Goal: Information Seeking & Learning: Learn about a topic

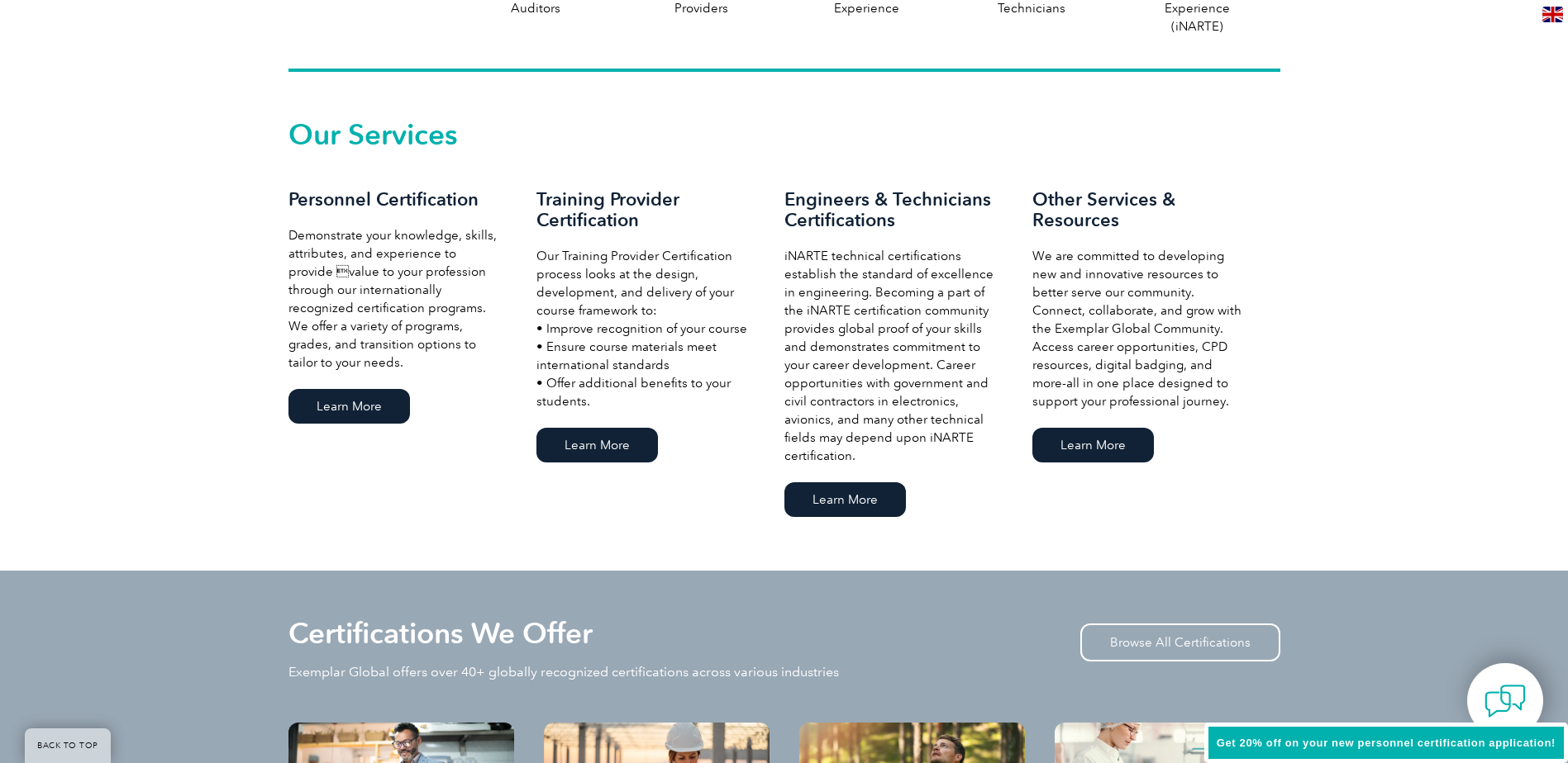
scroll to position [1074, 0]
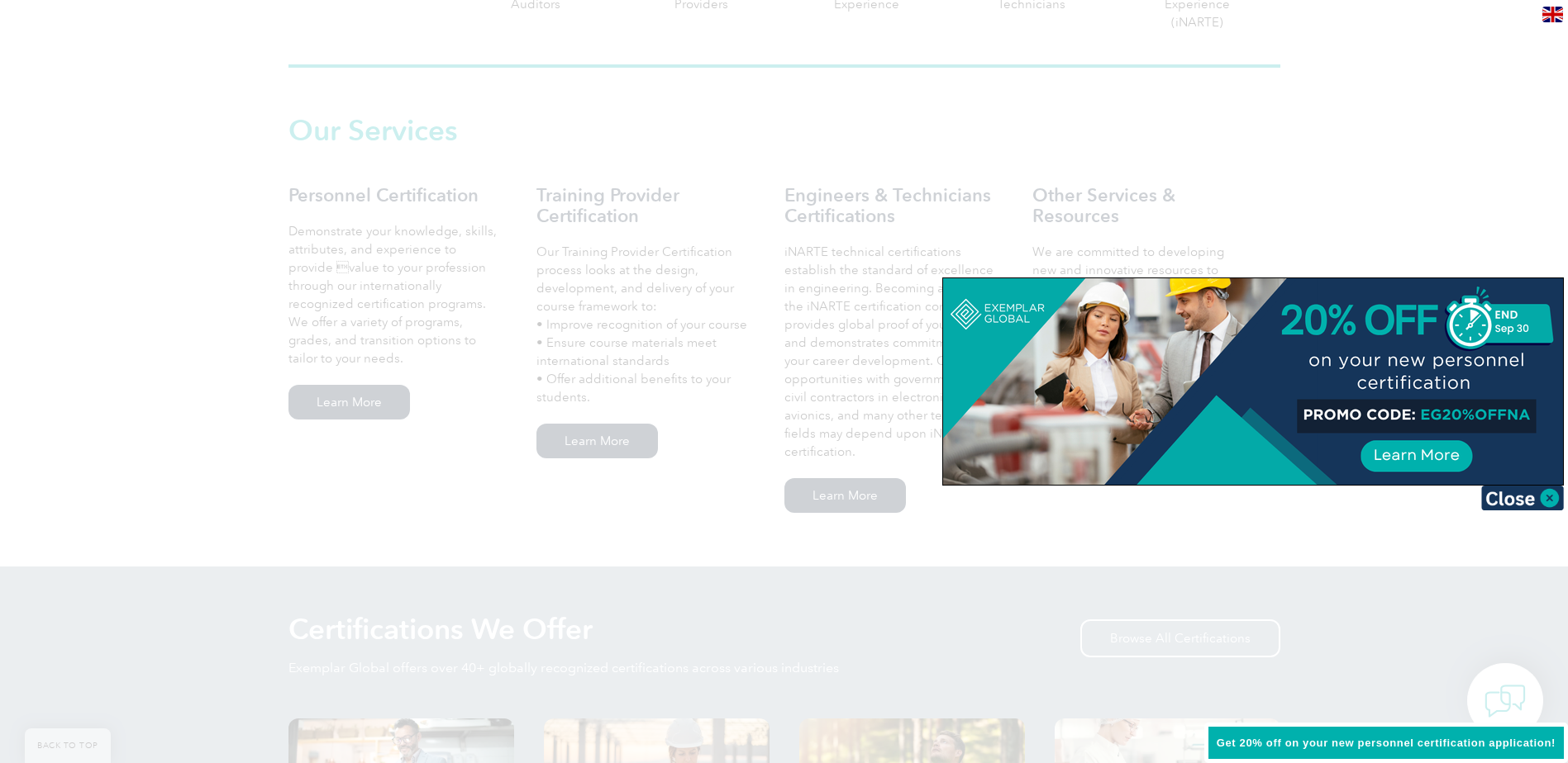
click at [770, 106] on div at bounding box center [784, 381] width 1568 height 763
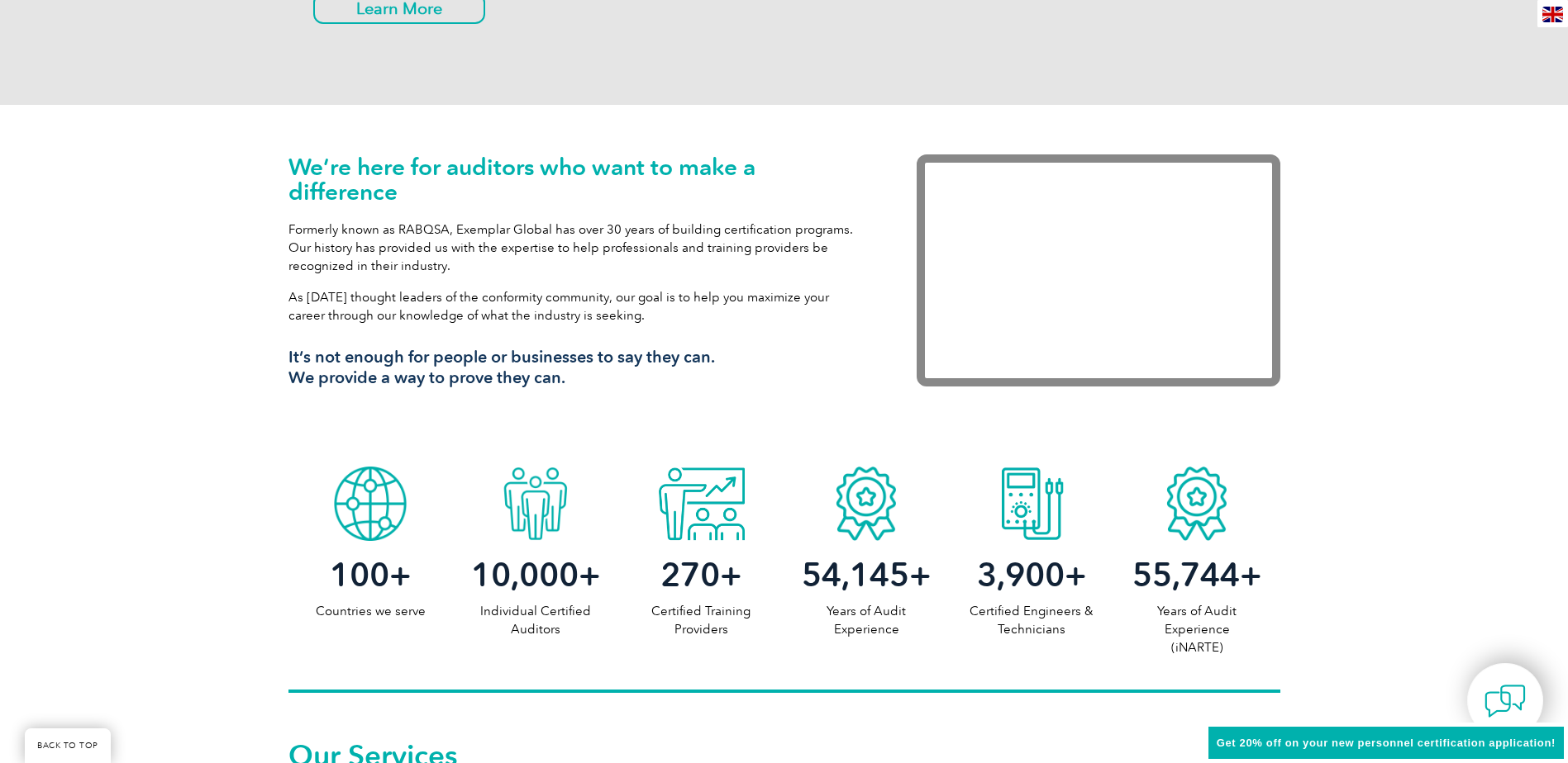
scroll to position [0, 0]
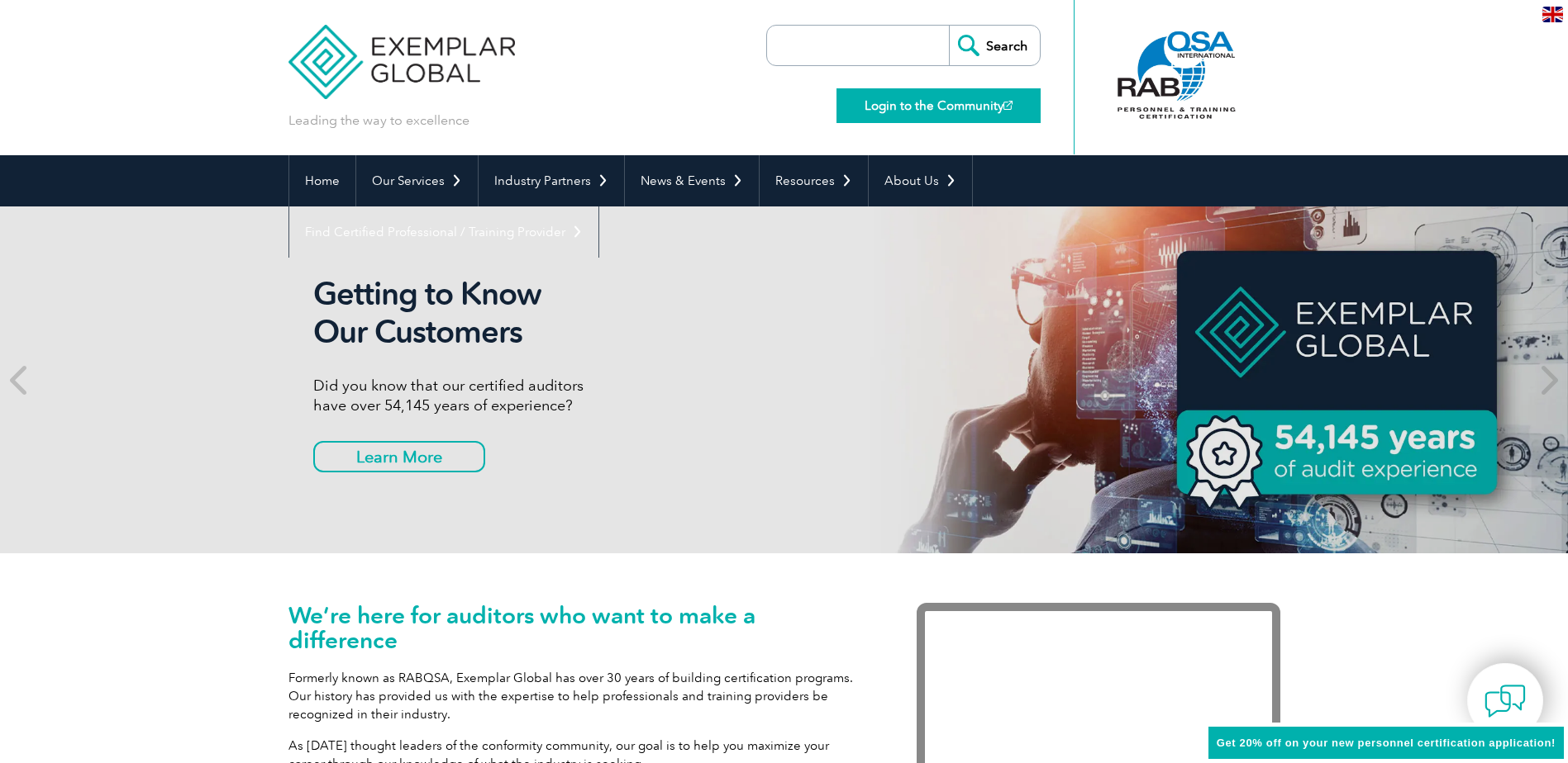
drag, startPoint x: 764, startPoint y: 451, endPoint x: 839, endPoint y: 91, distance: 367.7
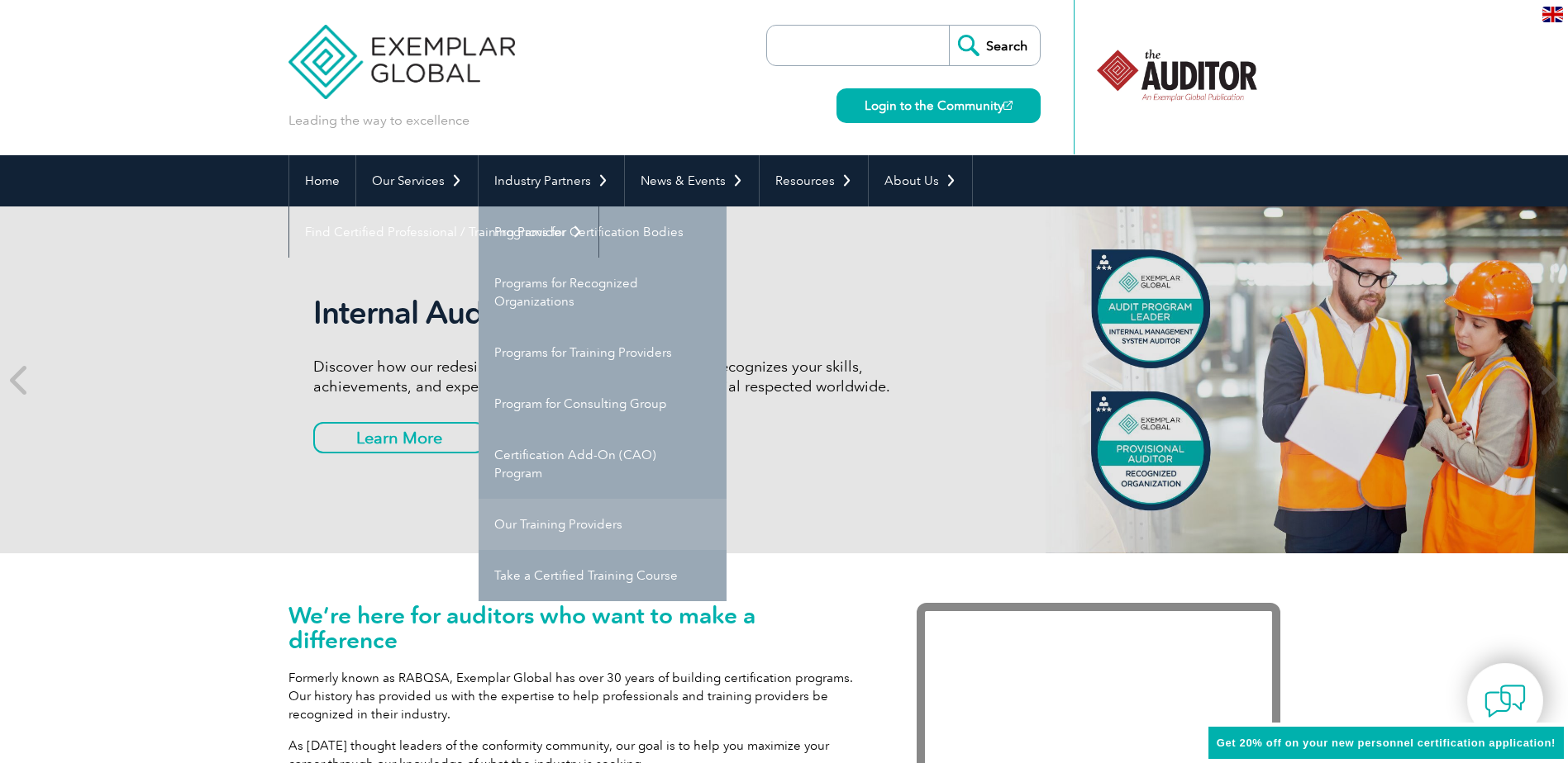
click at [600, 528] on link "Our Training Providers" at bounding box center [603, 525] width 248 height 51
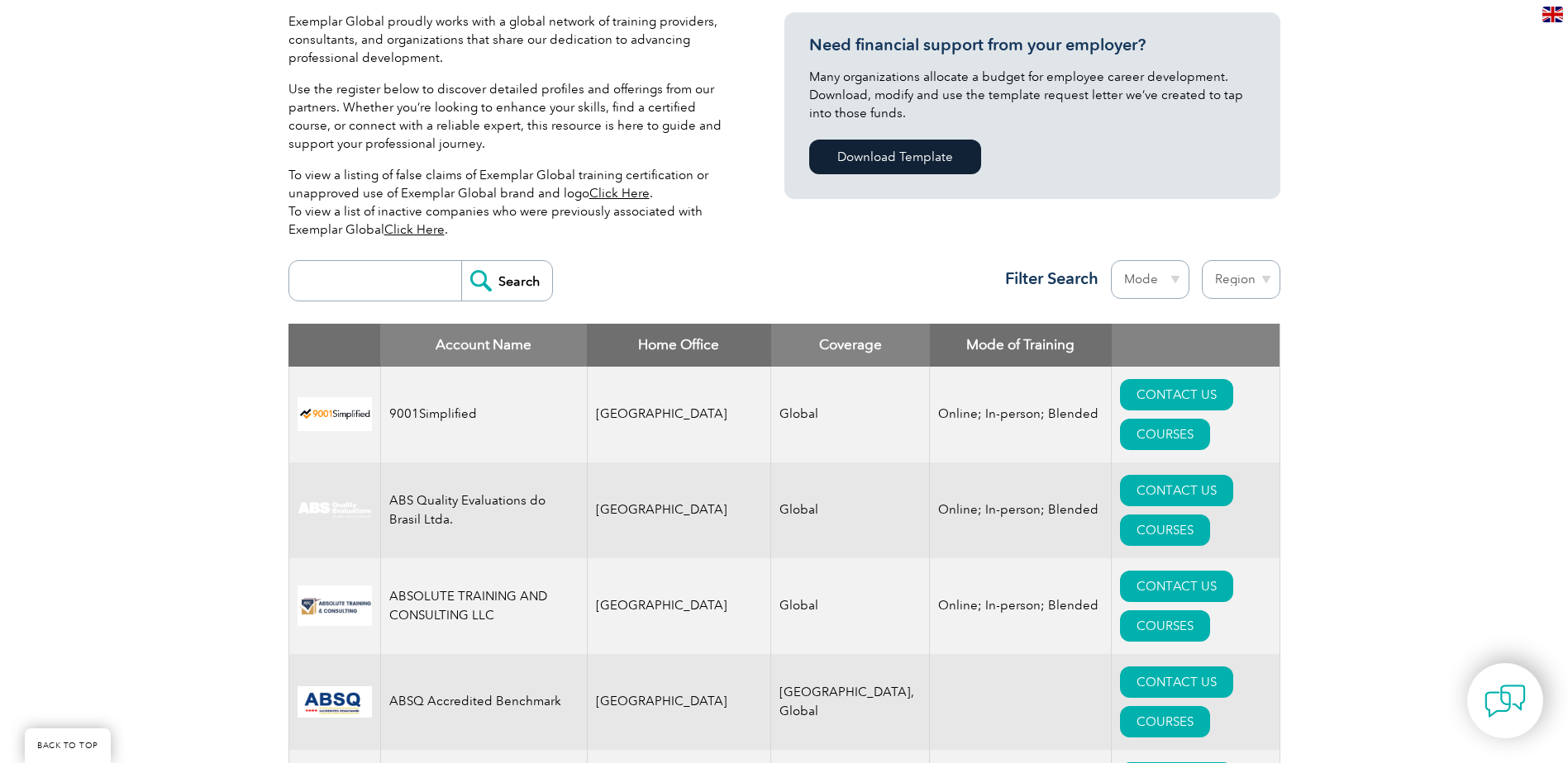
scroll to position [331, 0]
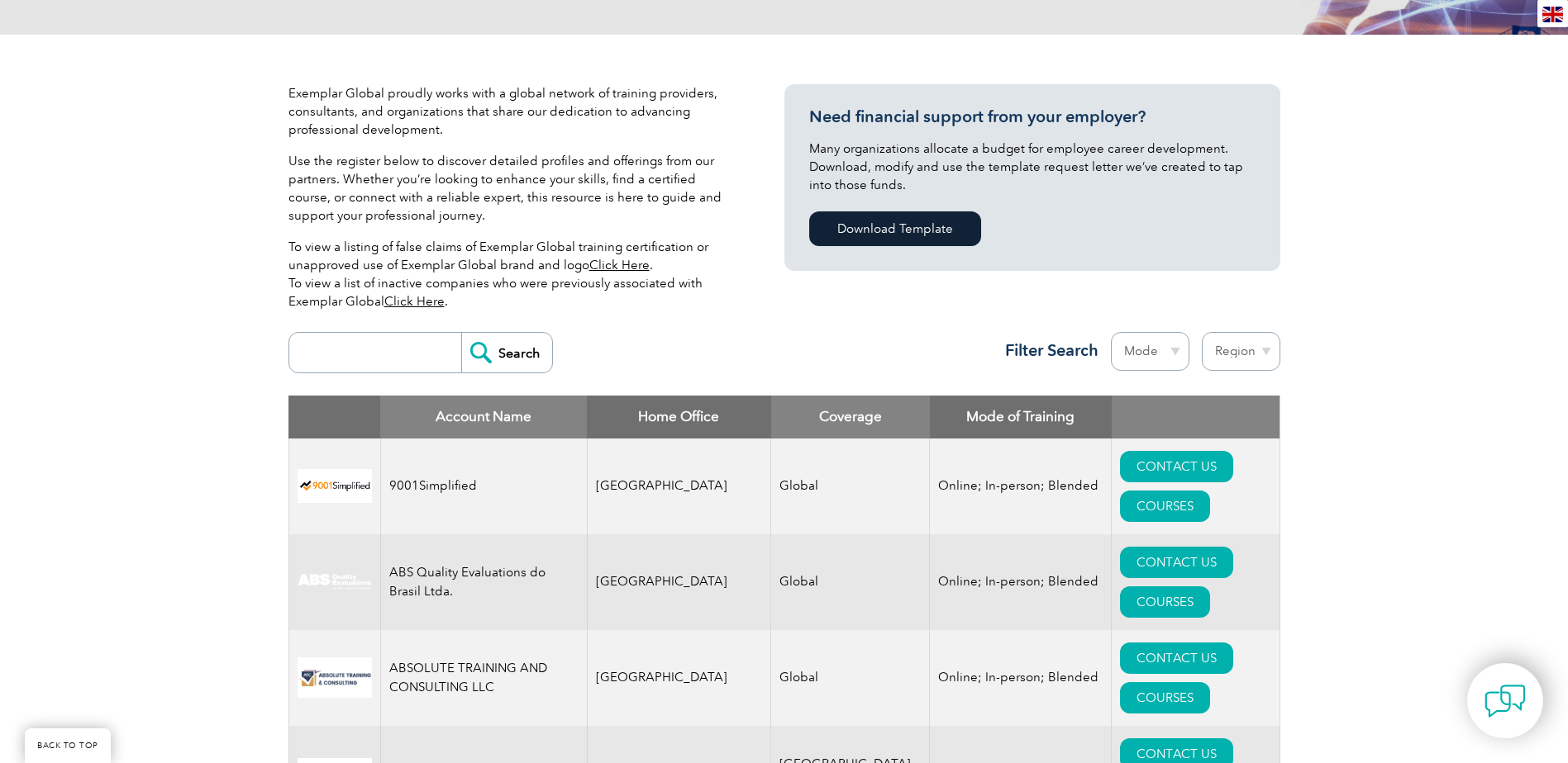
click at [397, 364] on input "search" at bounding box center [379, 352] width 164 height 40
click at [461, 333] on input "Search" at bounding box center [506, 352] width 91 height 40
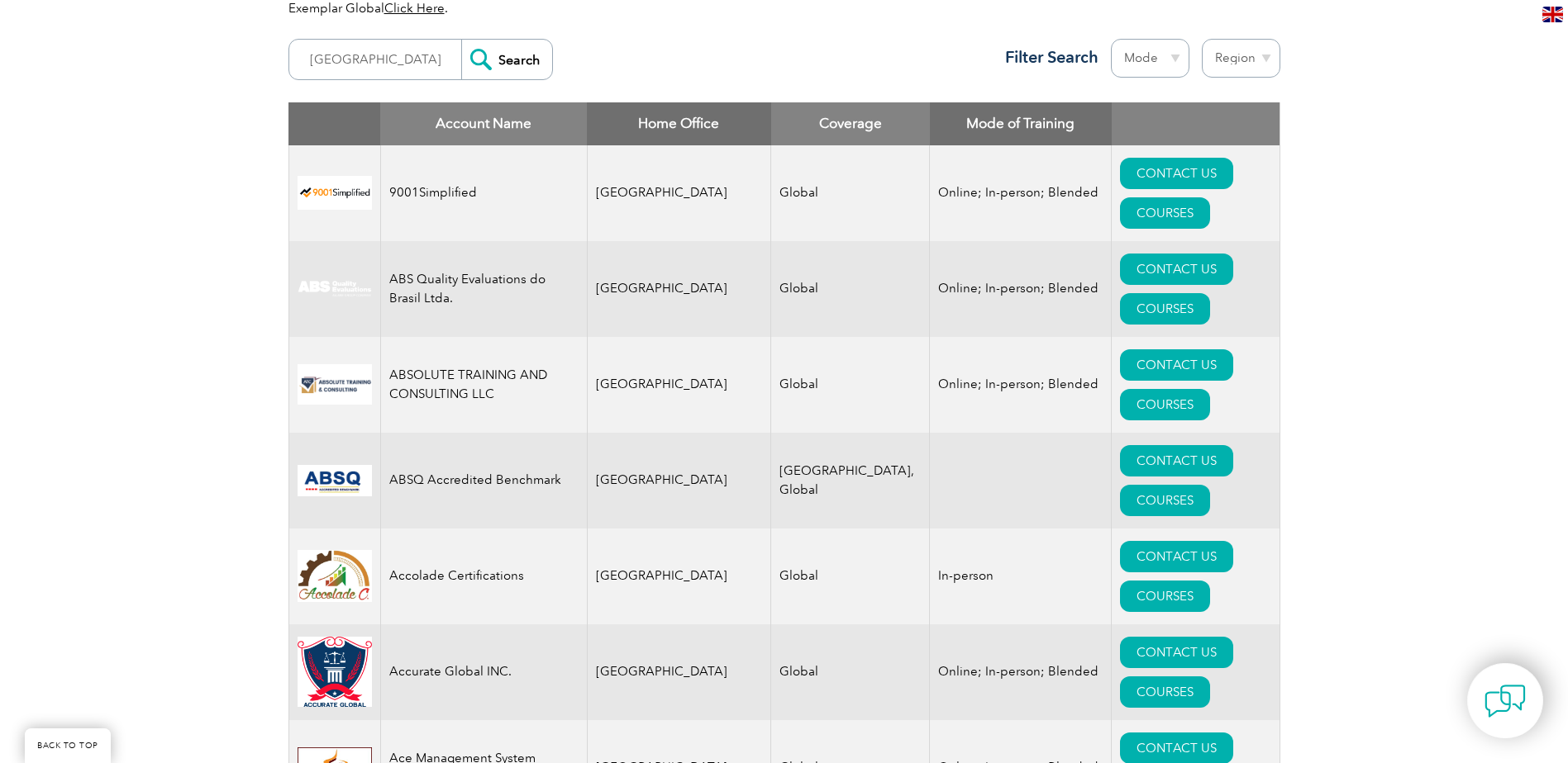
scroll to position [495, 0]
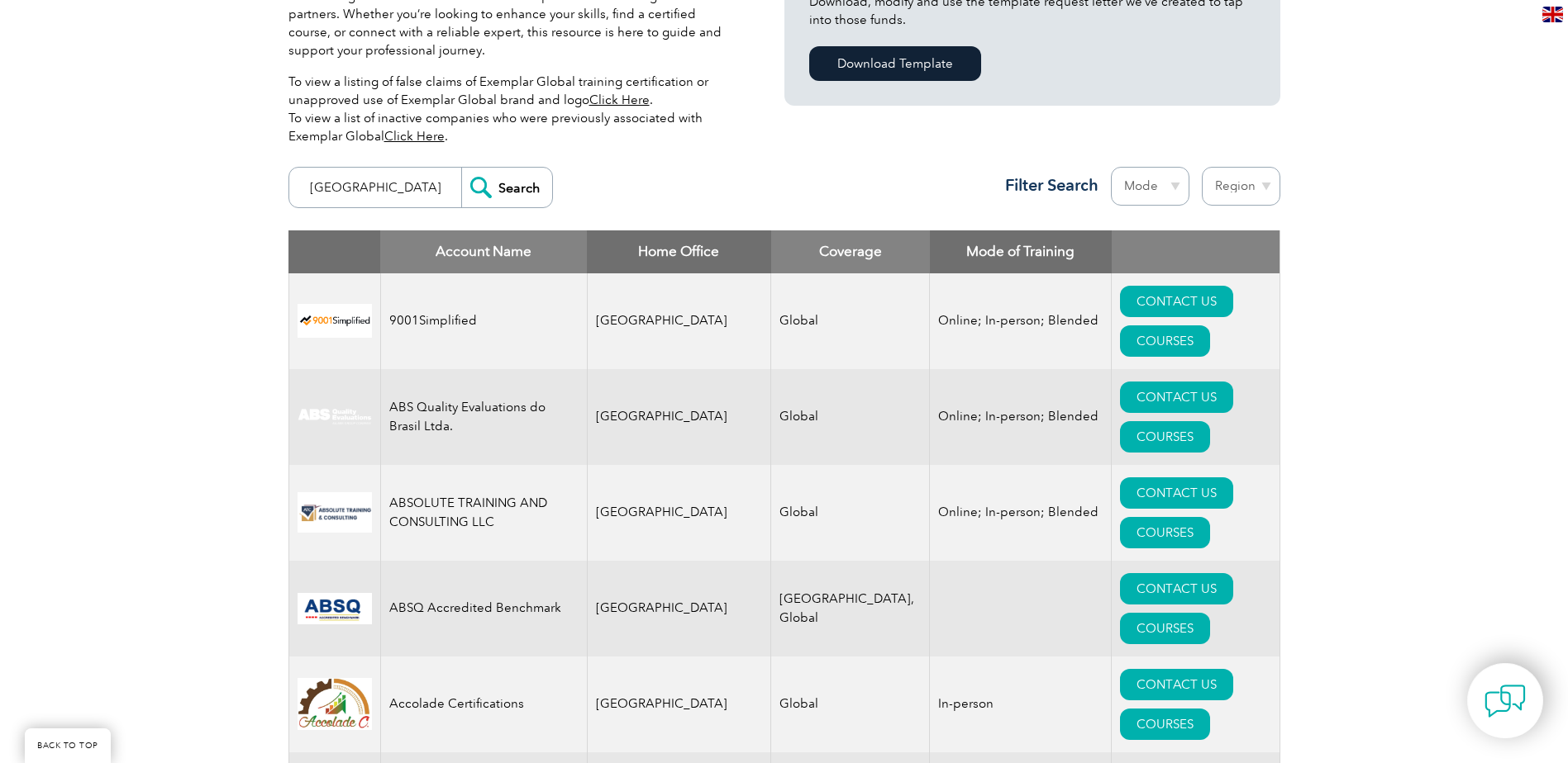
click at [386, 196] on input "melbourne" at bounding box center [379, 187] width 164 height 40
type input "m"
type input "intertek"
click at [461, 168] on input "Search" at bounding box center [506, 187] width 91 height 40
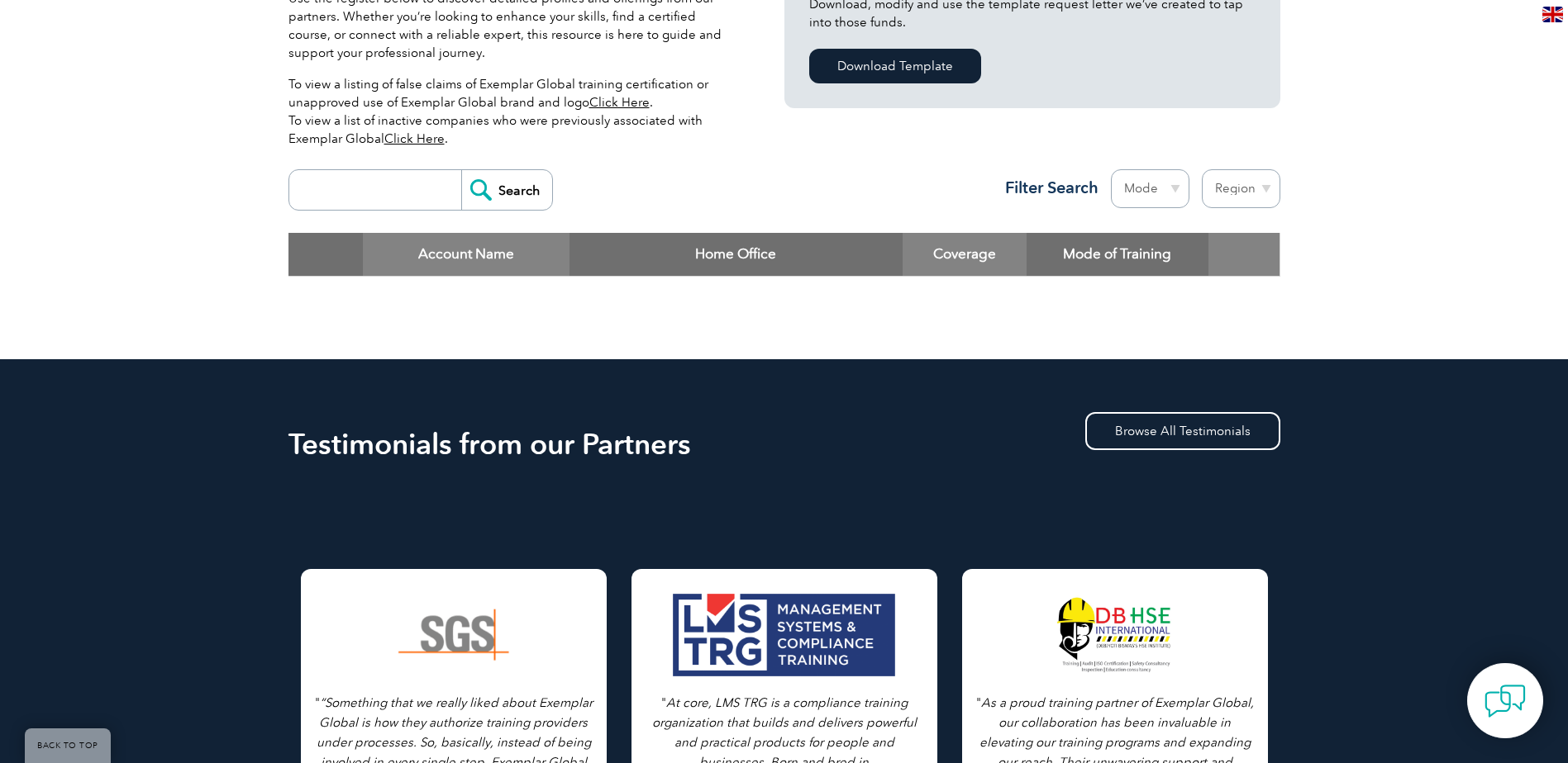
scroll to position [495, 0]
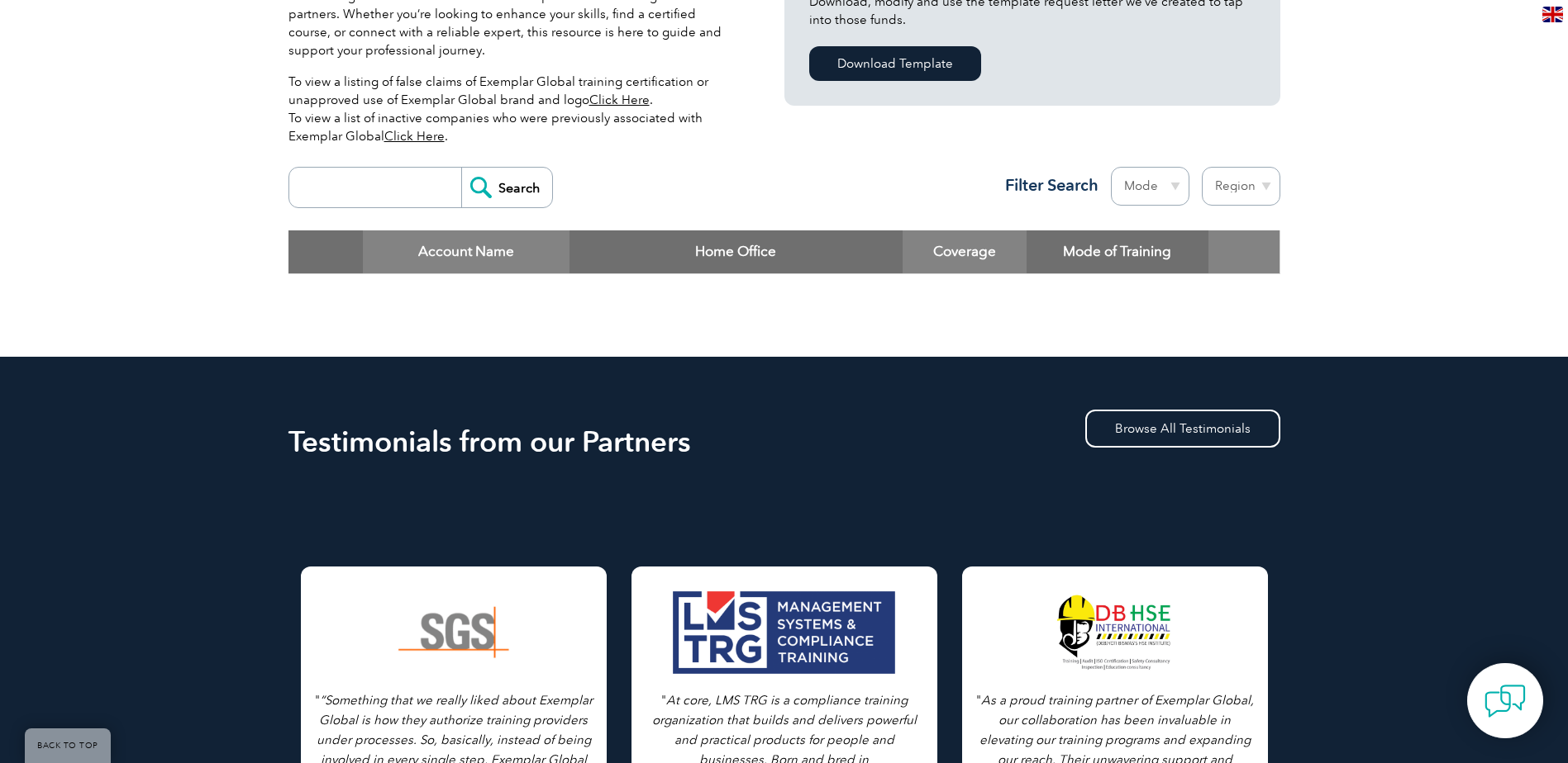
drag, startPoint x: 407, startPoint y: 189, endPoint x: 407, endPoint y: 178, distance: 11.0
click at [407, 189] on input "search" at bounding box center [379, 187] width 164 height 40
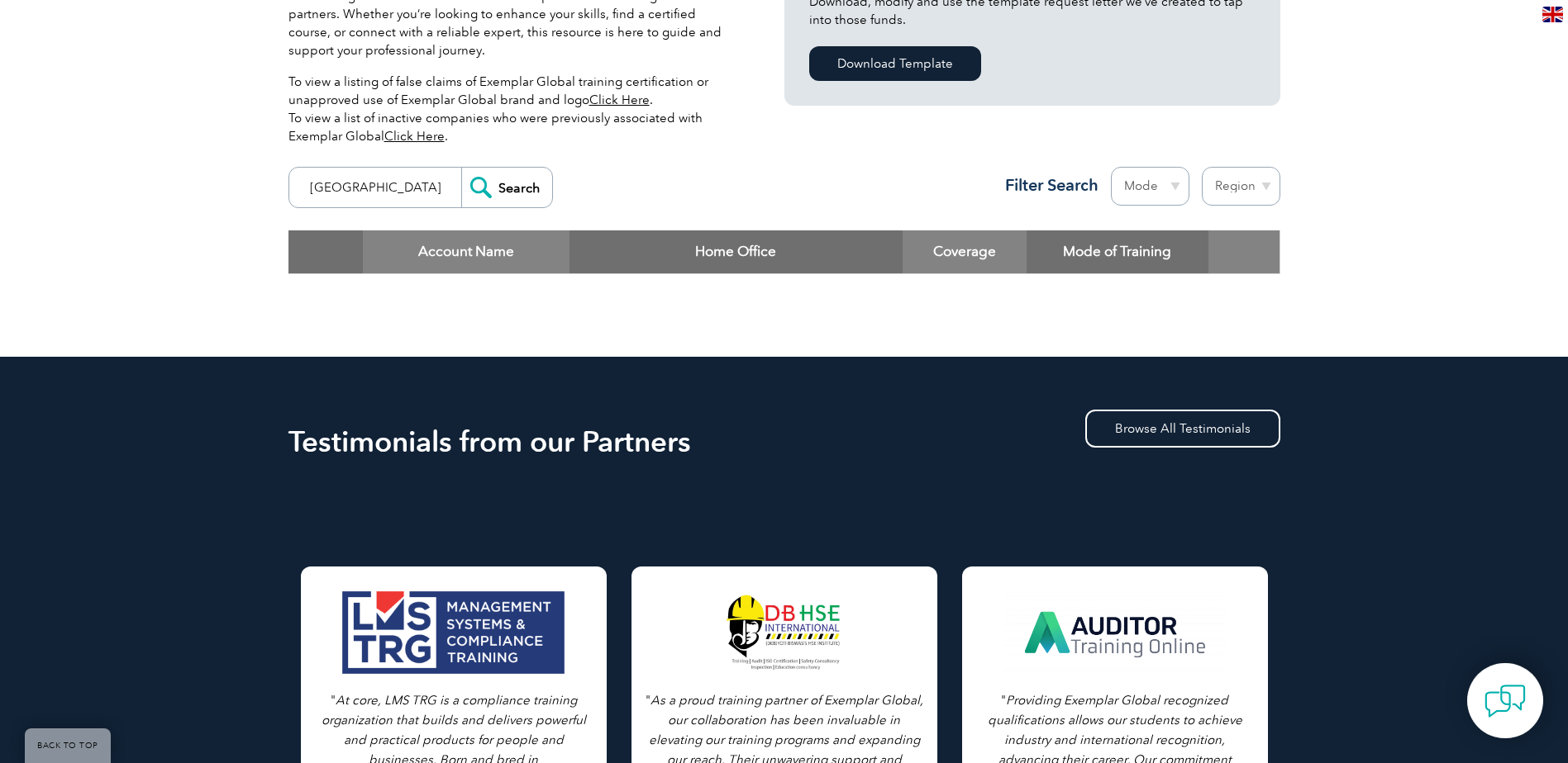
type input "australia"
click at [517, 188] on input "Search" at bounding box center [506, 187] width 91 height 40
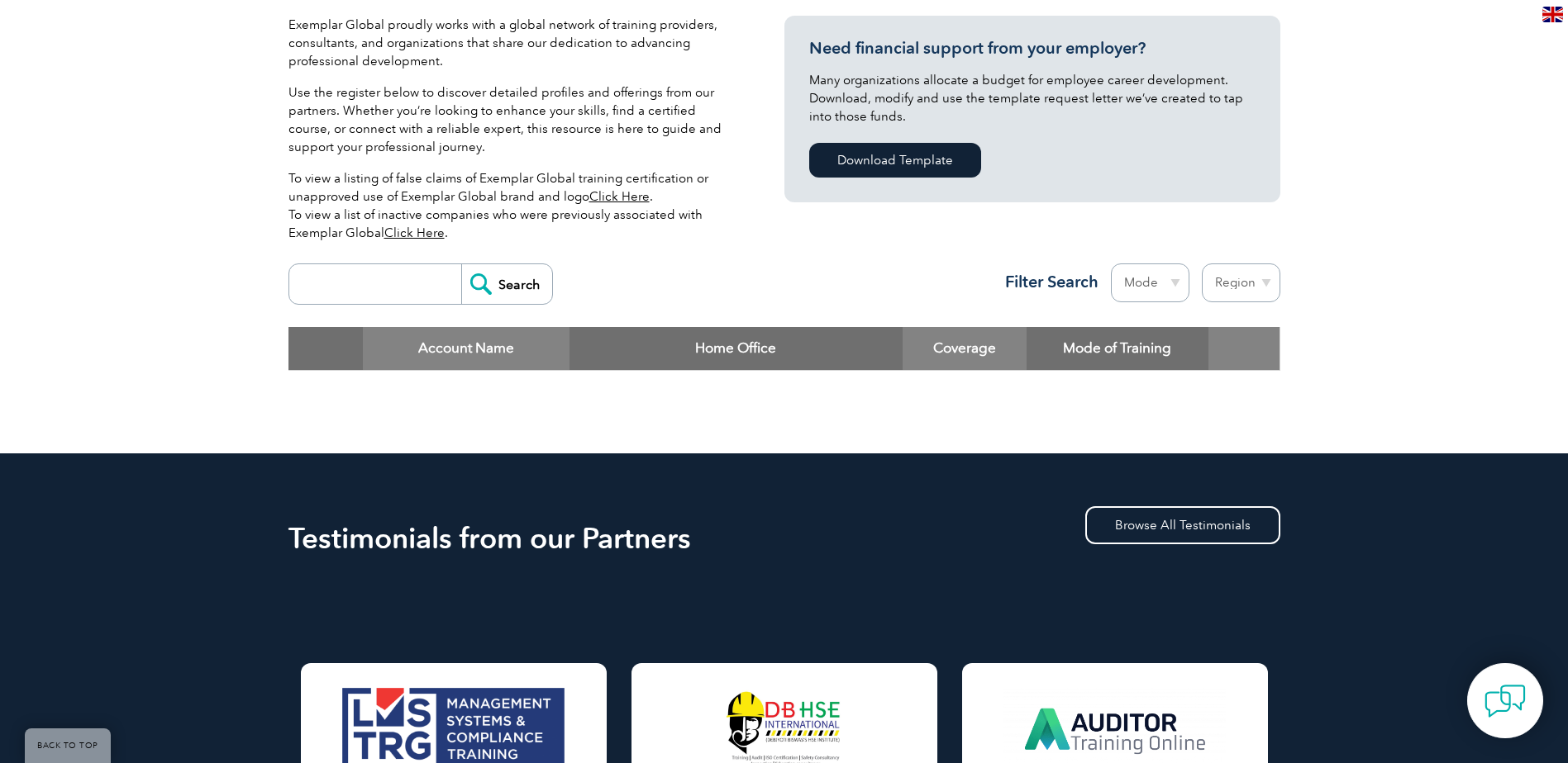
scroll to position [479, 0]
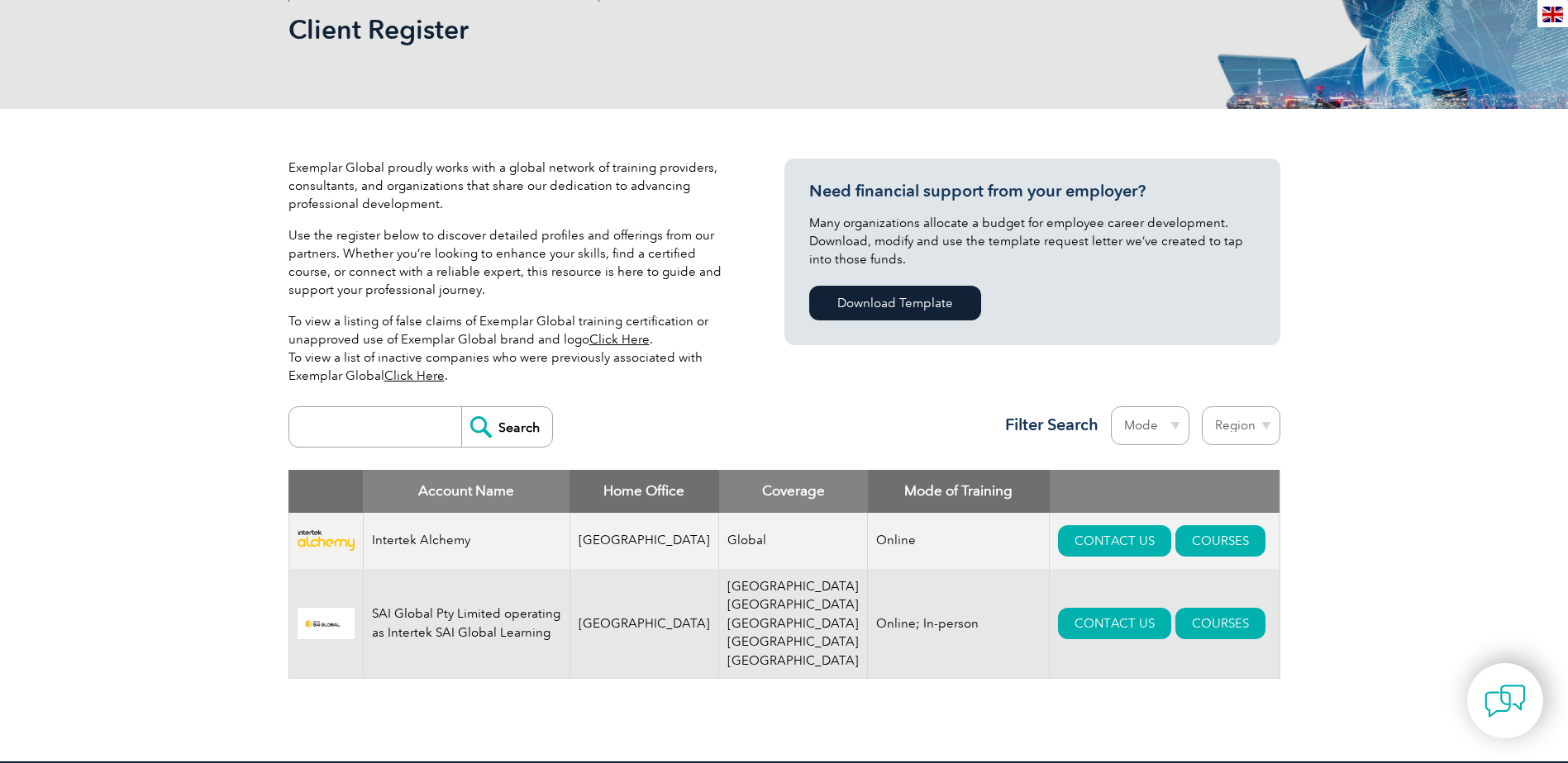
scroll to position [578, 0]
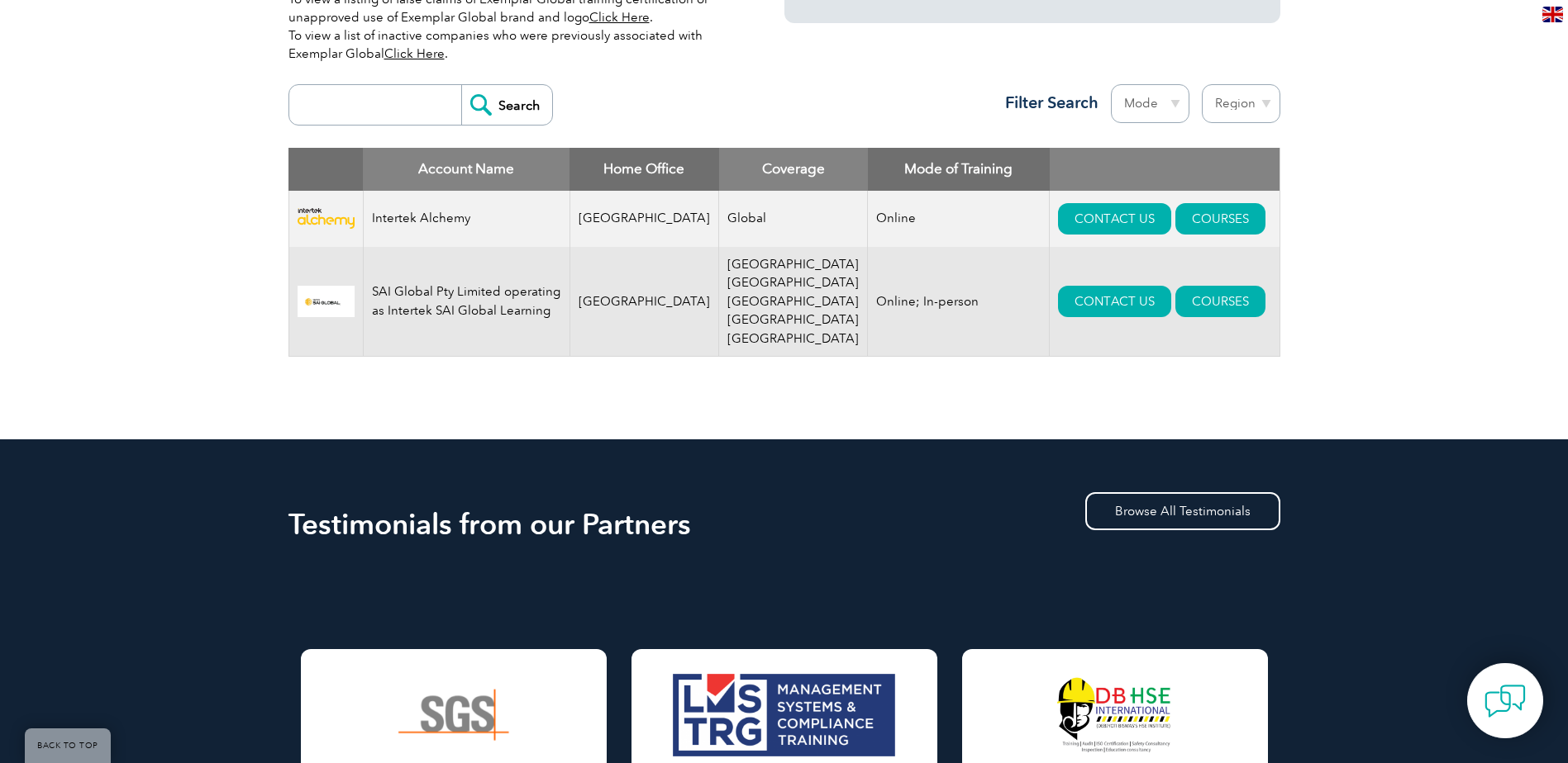
click at [467, 297] on td "SAI Global Pty Limited operating as Intertek SAI Global Learning" at bounding box center [466, 302] width 207 height 110
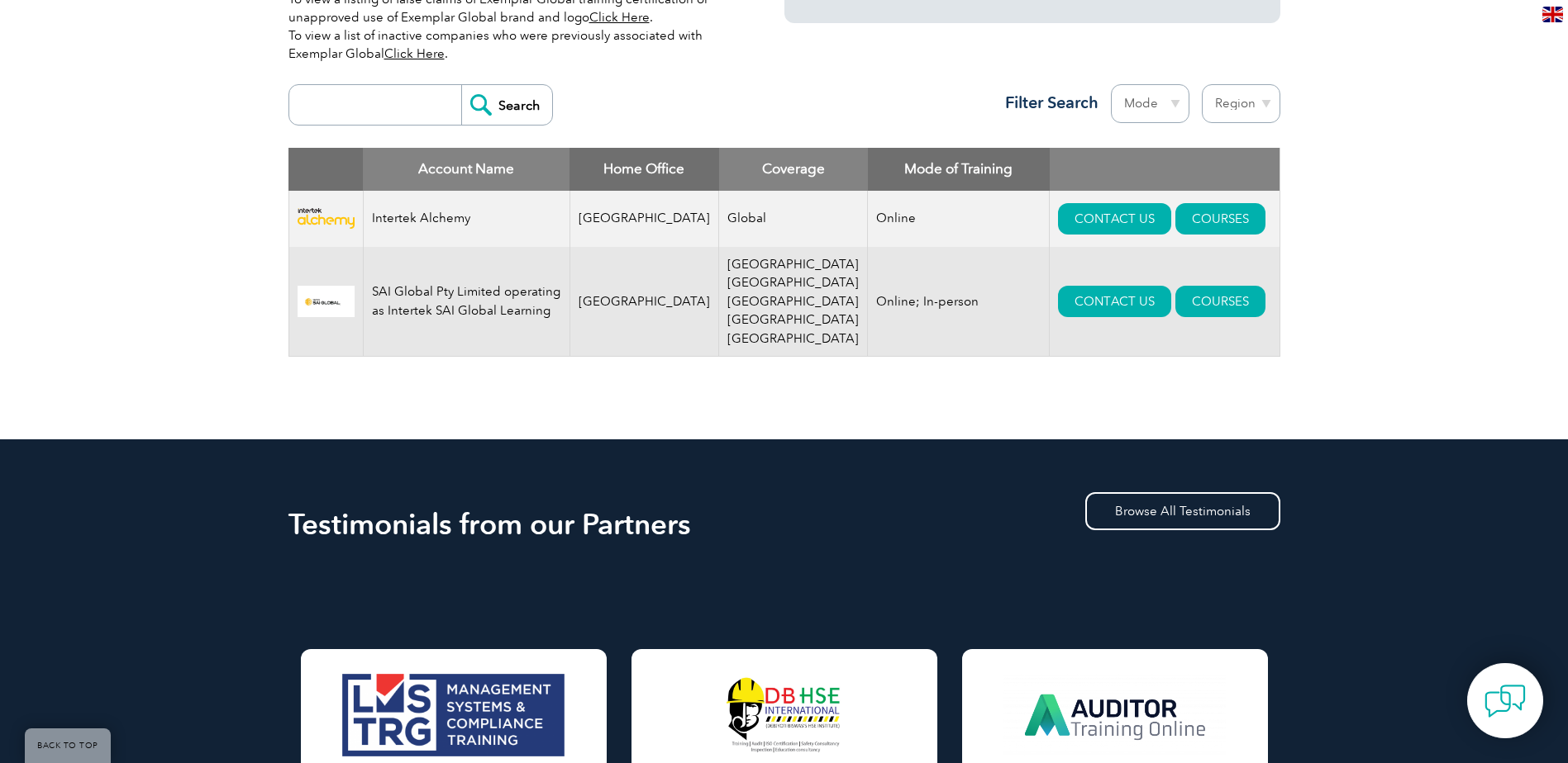
click at [740, 294] on td "[GEOGRAPHIC_DATA] [GEOGRAPHIC_DATA] [GEOGRAPHIC_DATA] [GEOGRAPHIC_DATA] [GEOGRA…" at bounding box center [793, 302] width 149 height 110
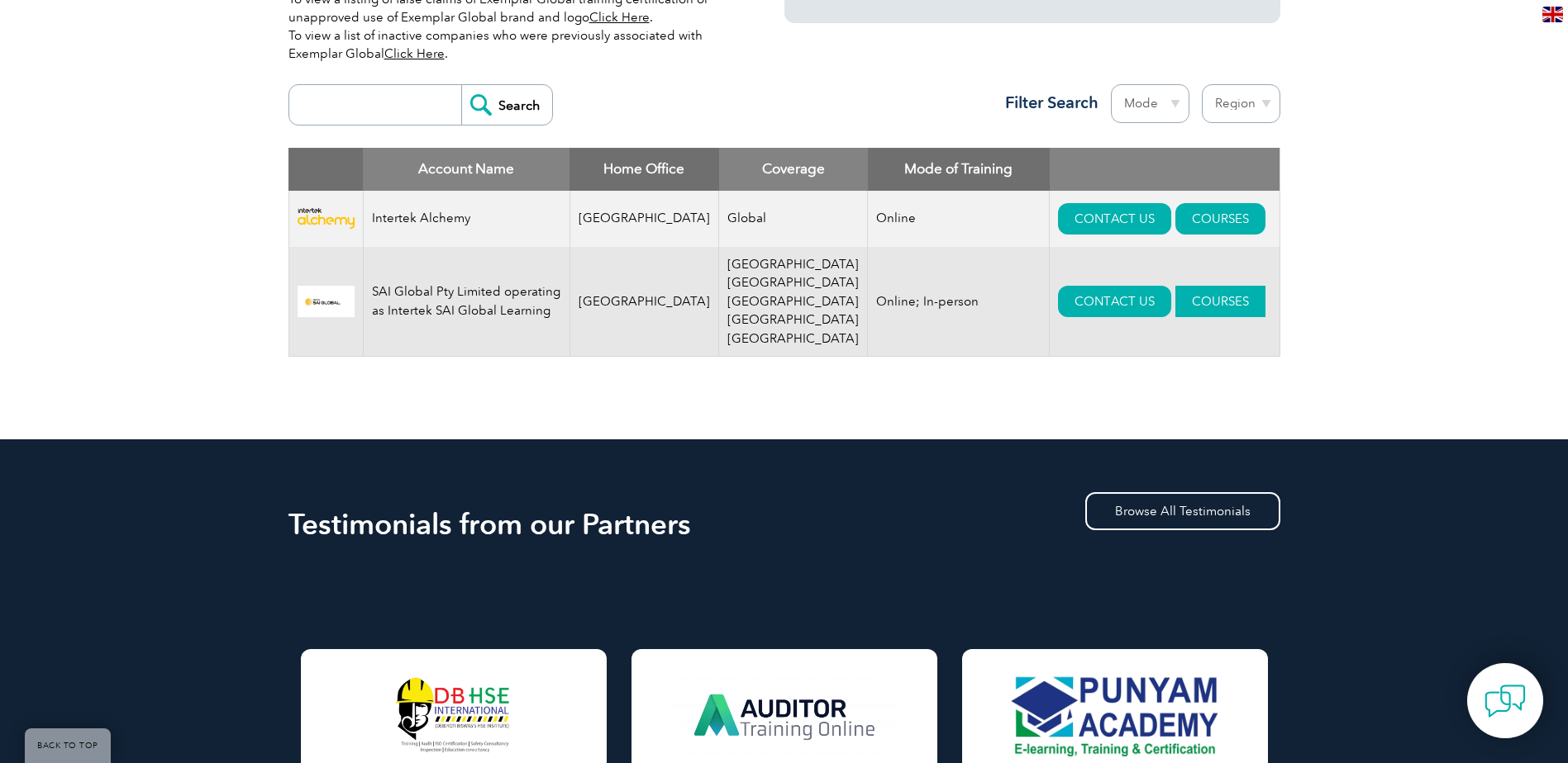
click at [1183, 286] on link "COURSES" at bounding box center [1220, 302] width 90 height 32
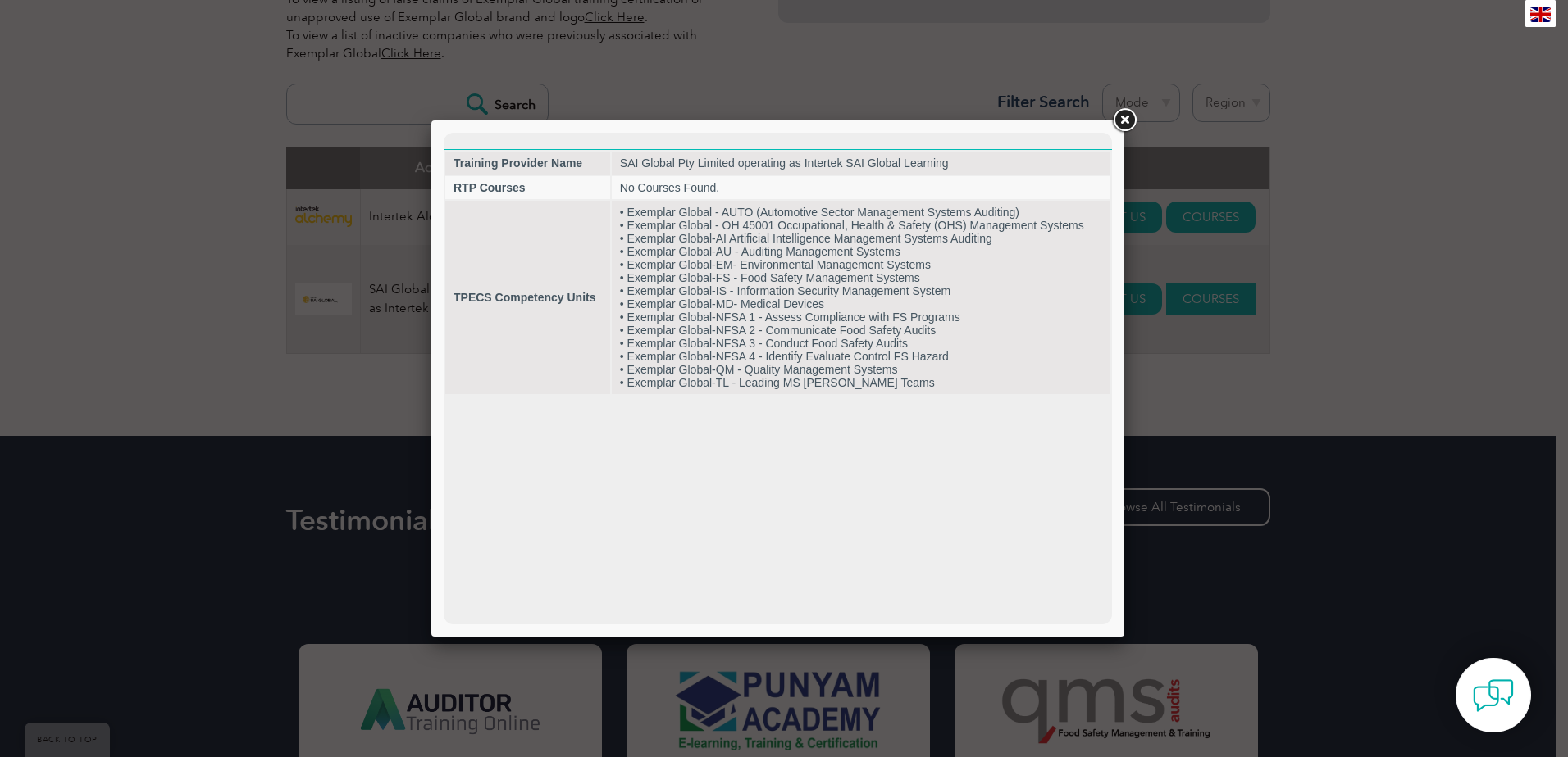
scroll to position [0, 0]
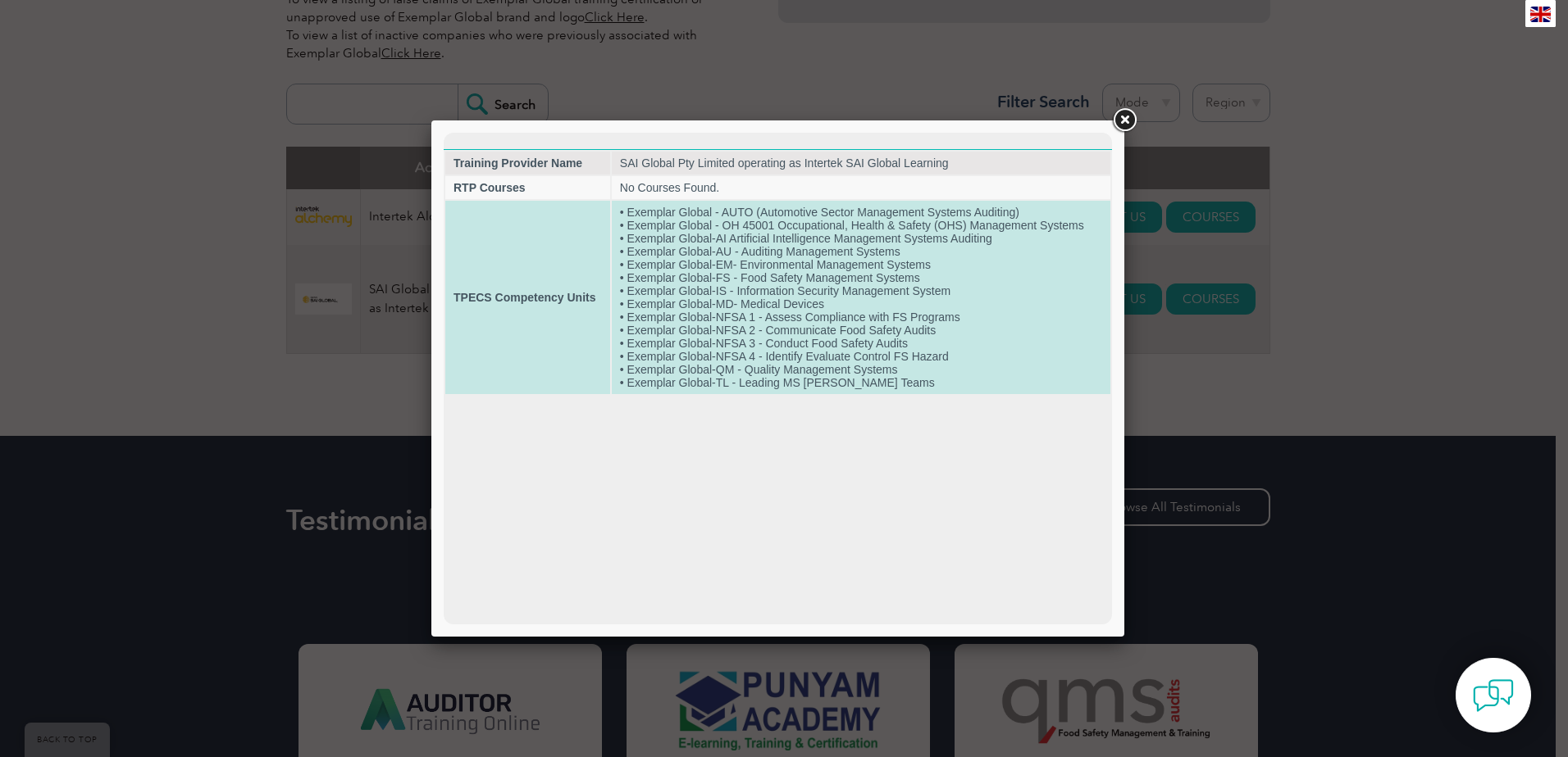
click at [680, 253] on td "• Exemplar Global - AUTO (Automotive Sector Management Systems Auditing) • Exem…" at bounding box center [860, 298] width 499 height 194
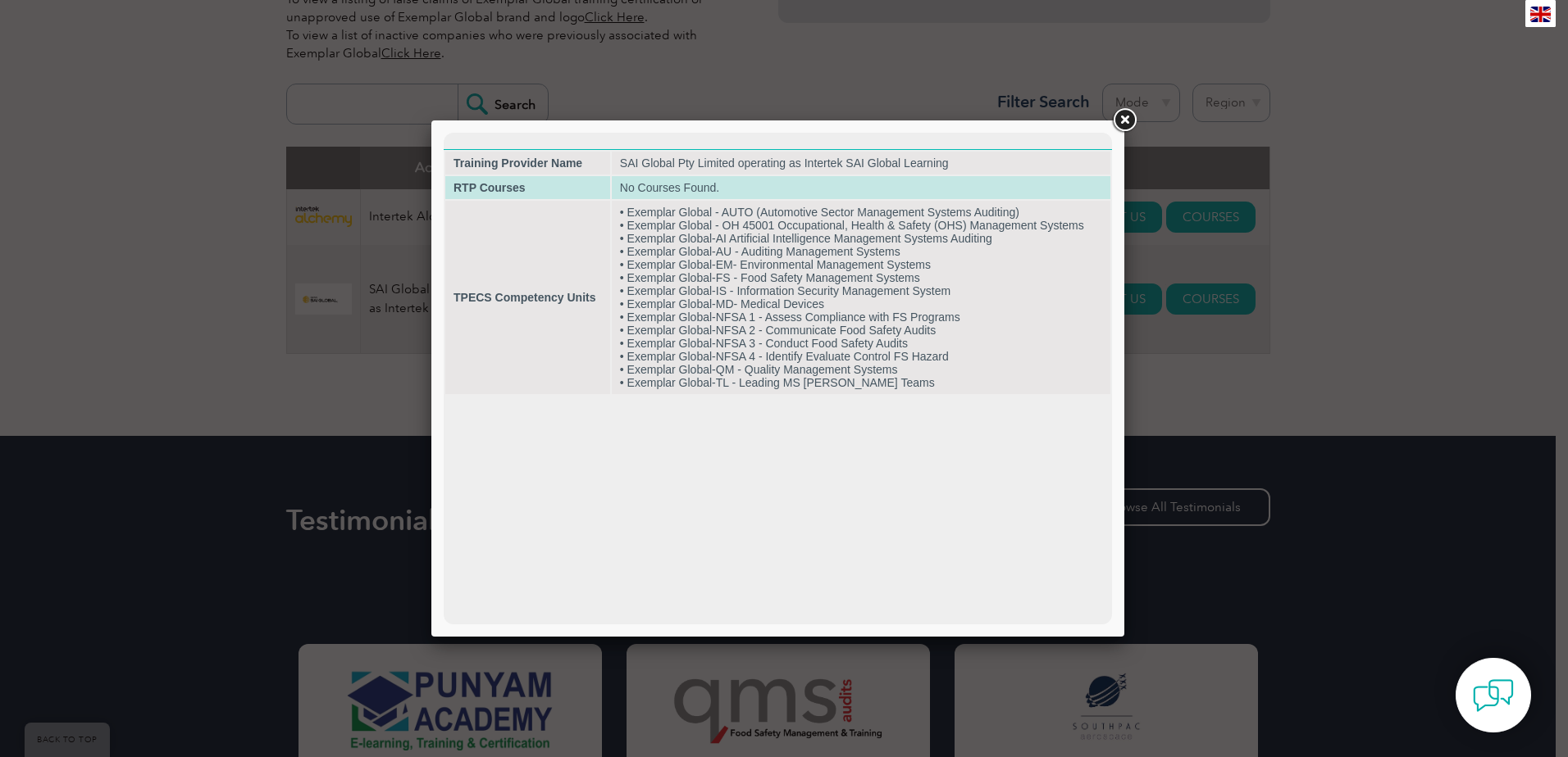
click at [669, 193] on td "No Courses Found." at bounding box center [860, 188] width 499 height 23
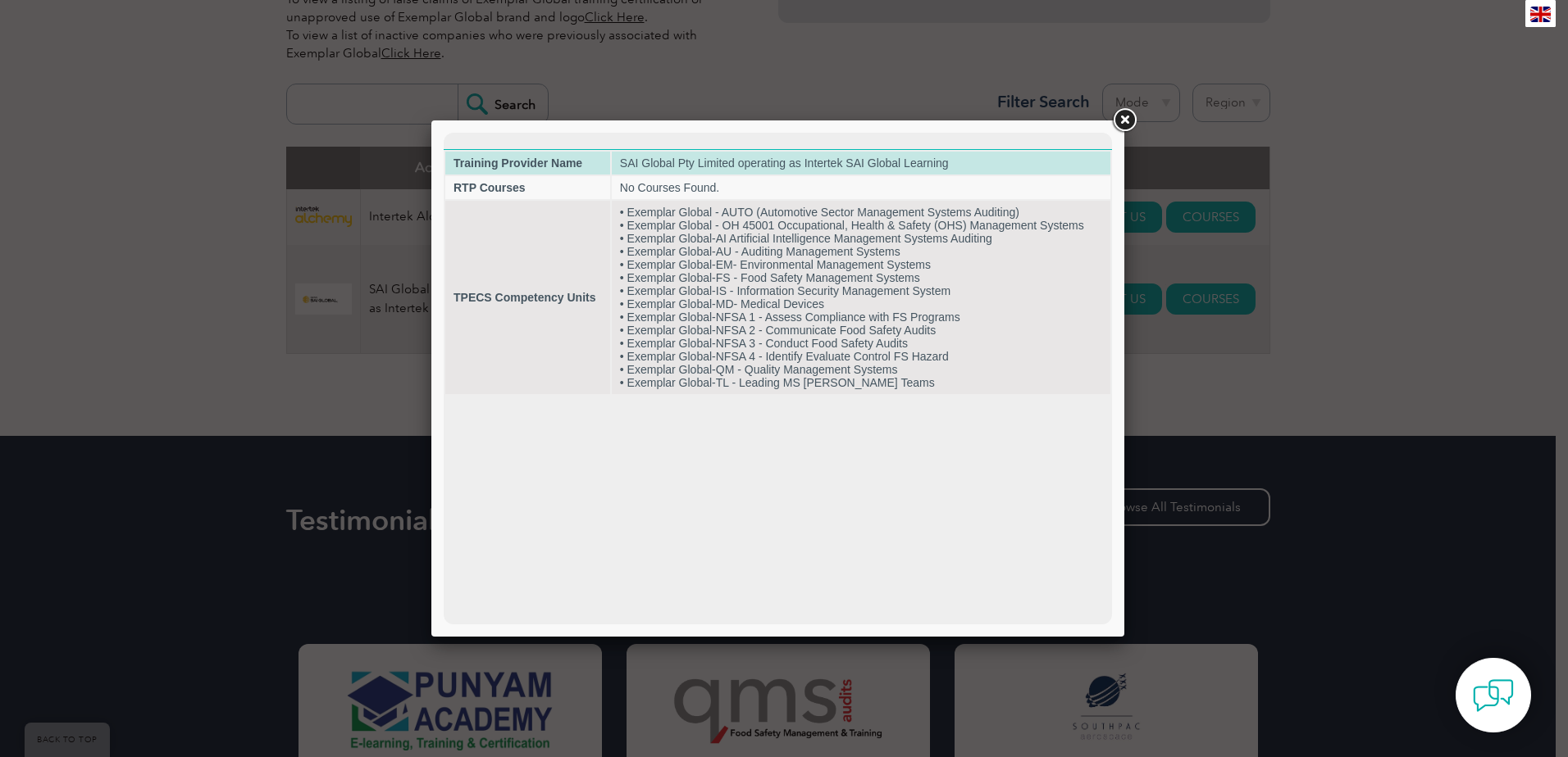
click at [676, 162] on td "SAI Global Pty Limited operating as Intertek SAI Global Learning" at bounding box center [860, 163] width 499 height 23
